Goal: Check status

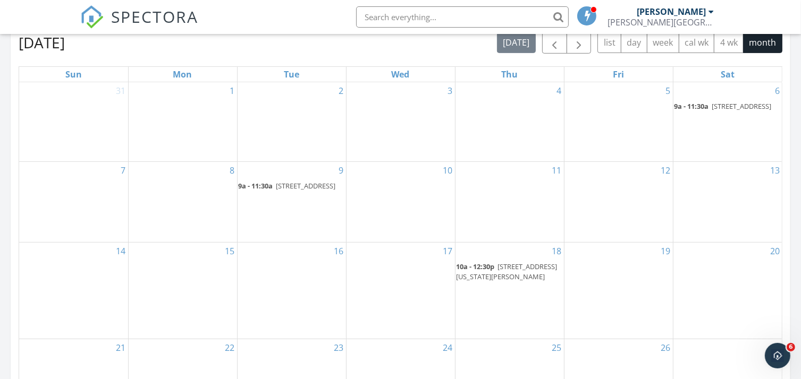
scroll to position [425, 0]
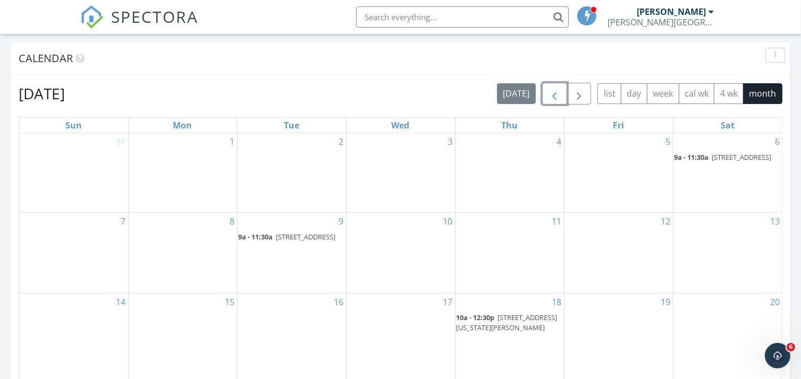
click at [557, 96] on span "button" at bounding box center [554, 94] width 13 height 13
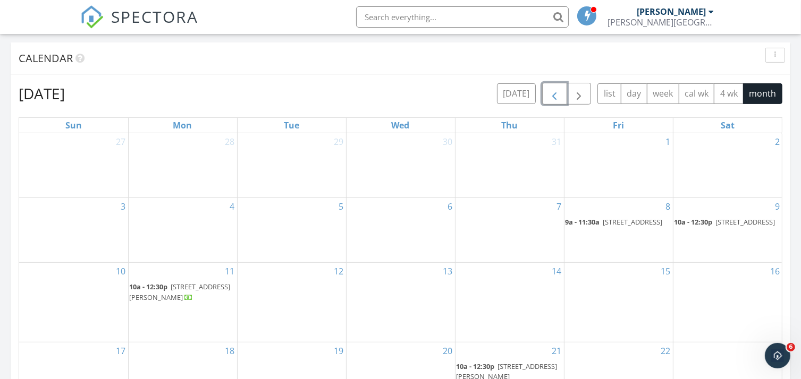
click at [557, 96] on span "button" at bounding box center [554, 94] width 13 height 13
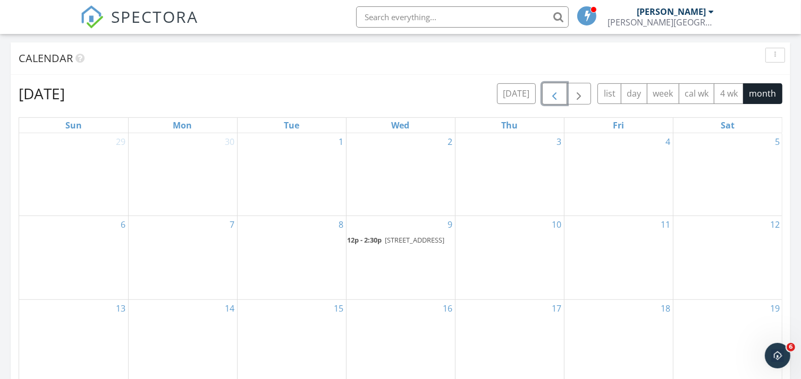
click at [557, 96] on span "button" at bounding box center [554, 94] width 13 height 13
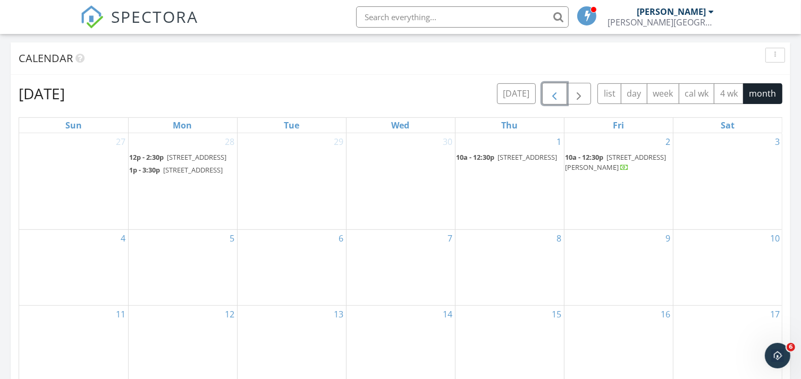
click at [557, 96] on span "button" at bounding box center [554, 94] width 13 height 13
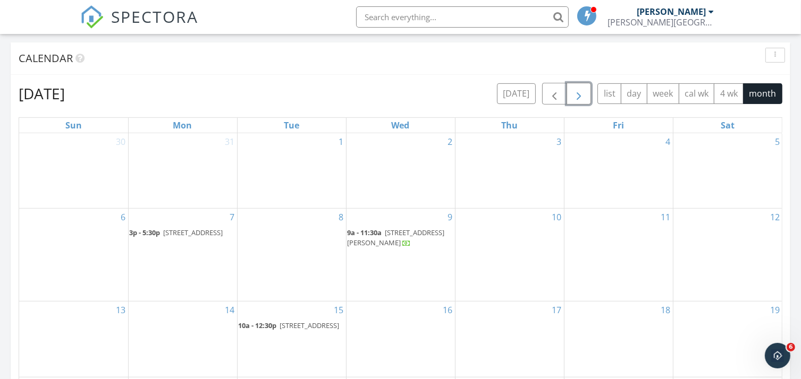
click at [579, 90] on span "button" at bounding box center [578, 94] width 13 height 13
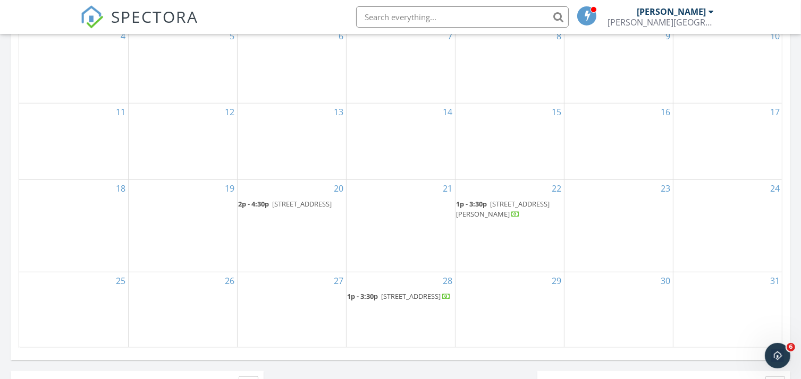
scroll to position [691, 0]
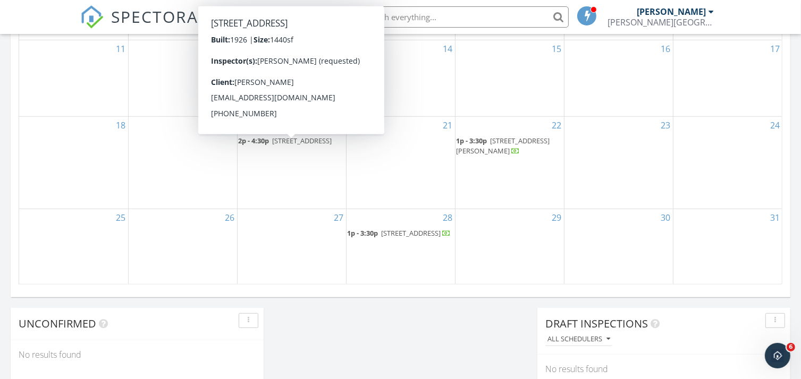
click at [278, 146] on span "131 S Sheridan Ave, DeLand 32720" at bounding box center [303, 141] width 60 height 10
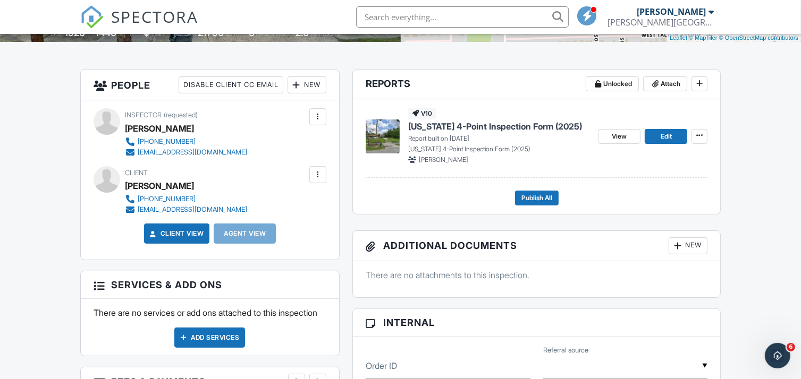
scroll to position [266, 0]
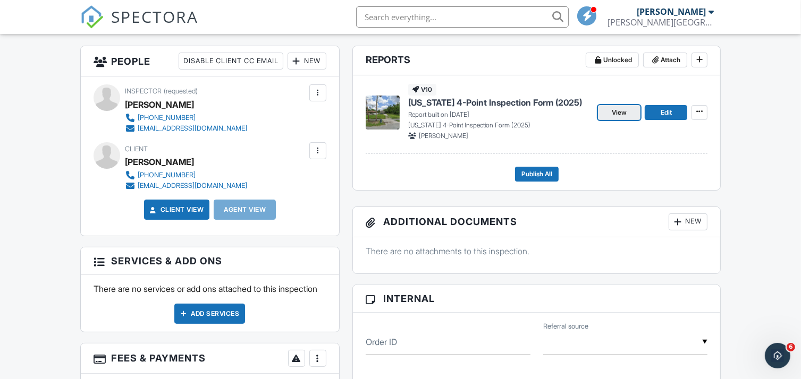
click at [618, 113] on span "View" at bounding box center [619, 112] width 15 height 11
